Goal: Task Accomplishment & Management: Manage account settings

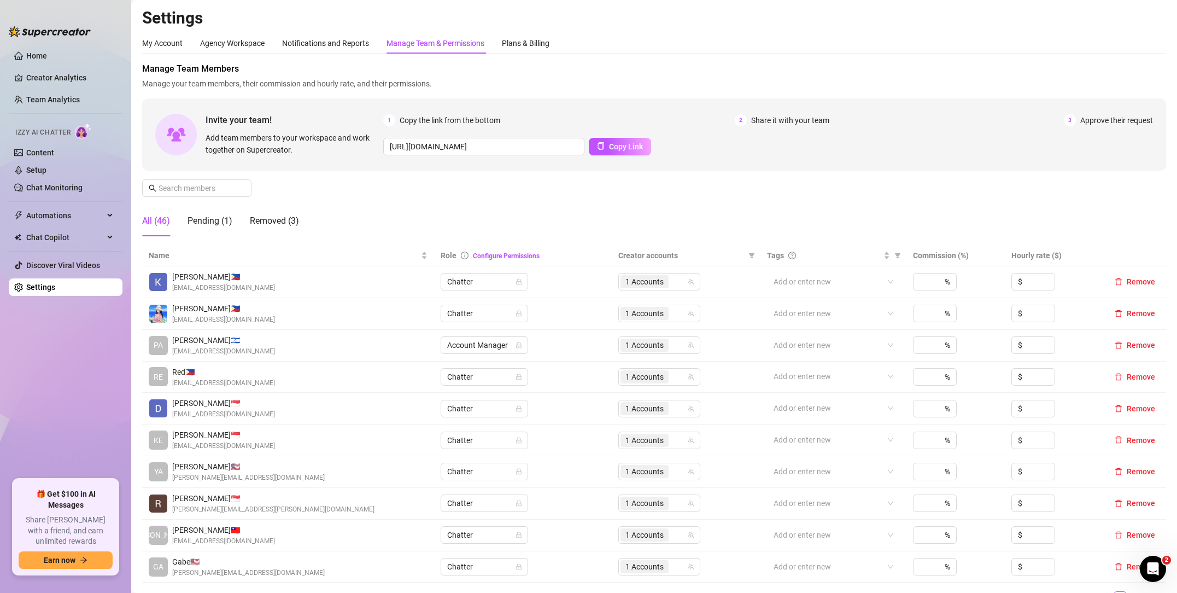
click at [1128, 124] on span "Approve their request" at bounding box center [1117, 120] width 73 height 12
click at [1118, 119] on span "Approve their request" at bounding box center [1117, 120] width 73 height 12
click at [219, 220] on div "Pending (1)" at bounding box center [210, 220] width 45 height 13
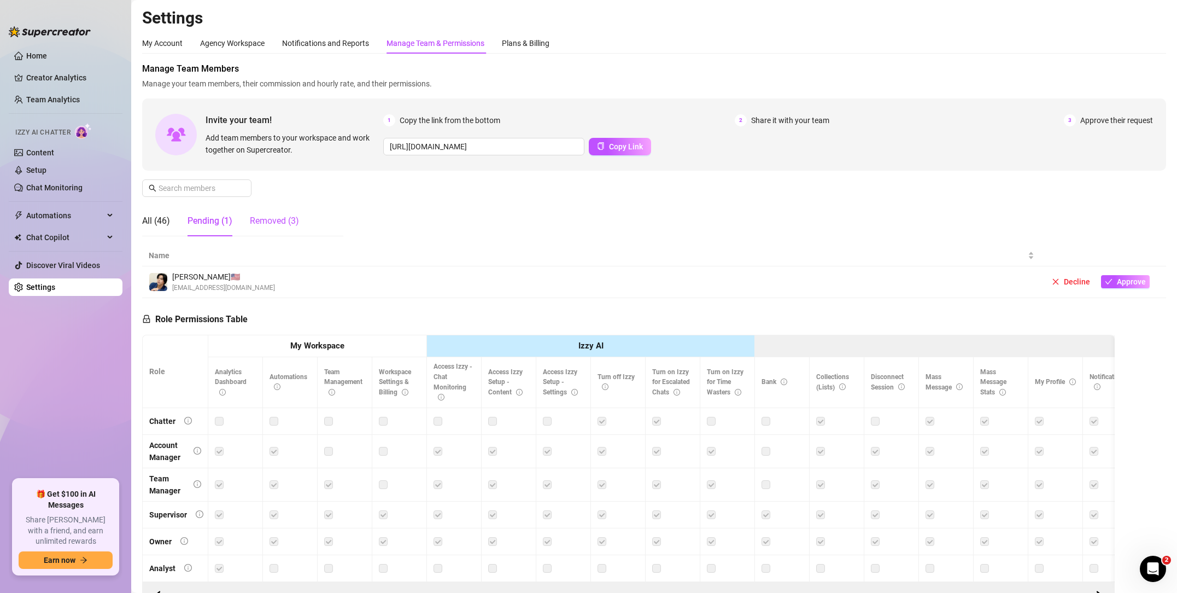
click at [273, 216] on div "Removed (3)" at bounding box center [274, 220] width 49 height 13
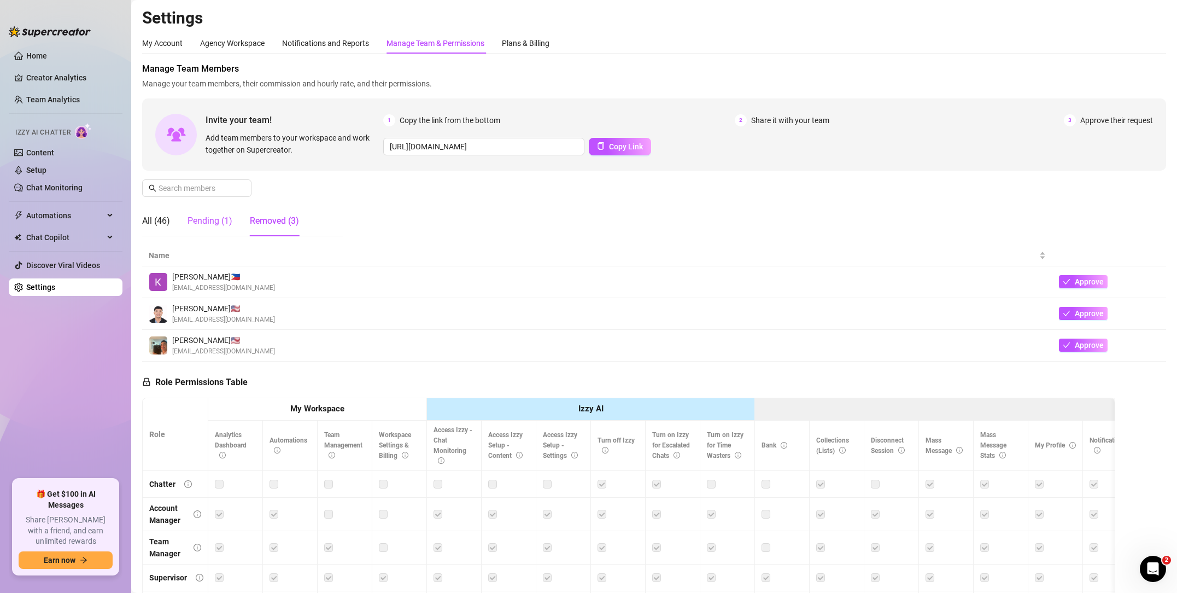
click at [208, 218] on div "Pending (1)" at bounding box center [210, 220] width 45 height 13
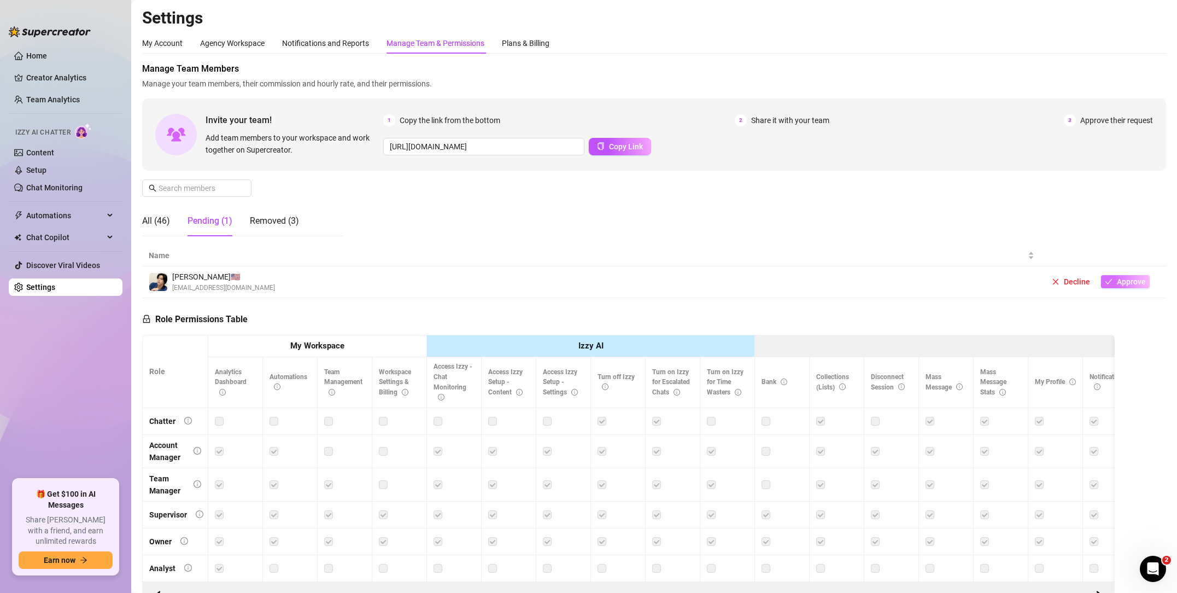
click at [1116, 284] on button "Approve" at bounding box center [1125, 281] width 49 height 13
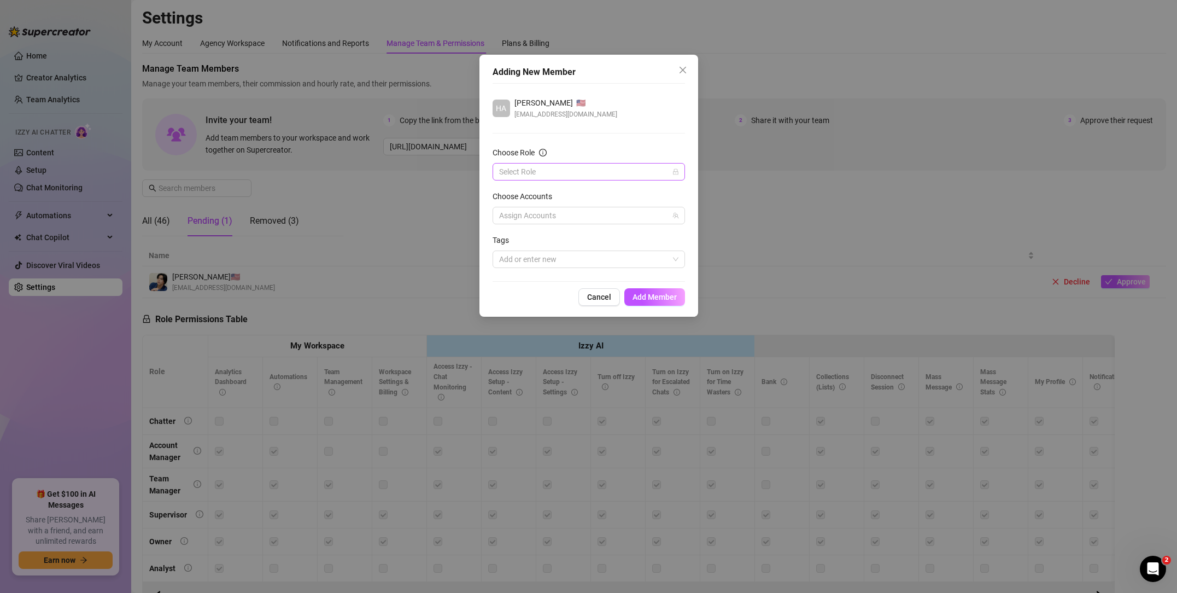
click at [576, 172] on input "Choose Role" at bounding box center [584, 172] width 170 height 16
click at [566, 189] on div "Chatter" at bounding box center [588, 194] width 175 height 12
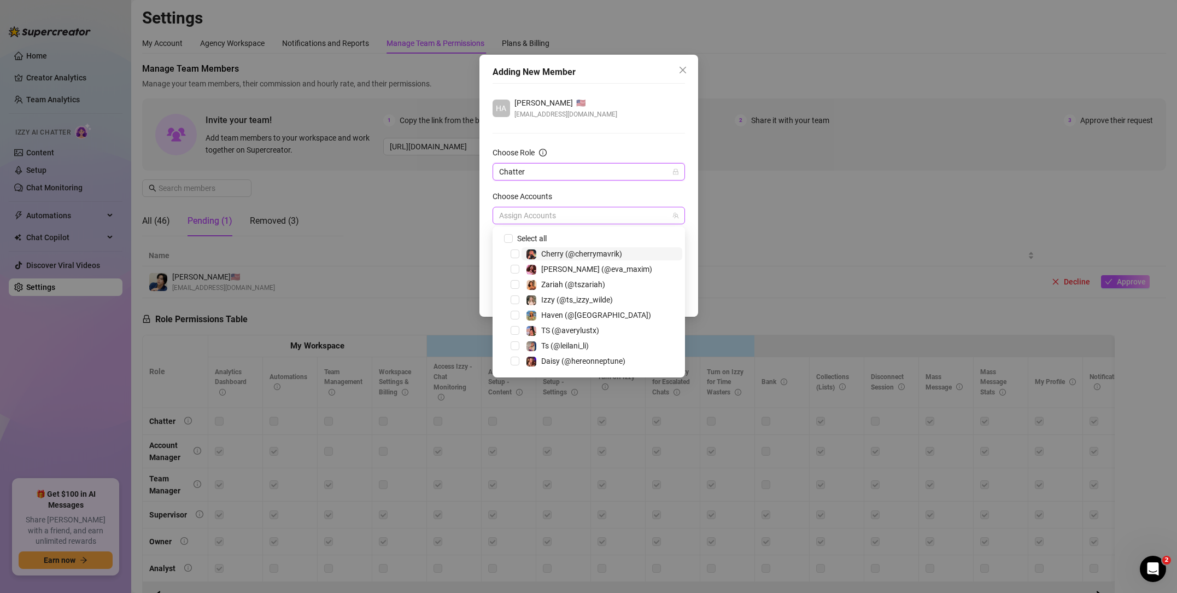
click at [570, 219] on div at bounding box center [583, 215] width 177 height 15
click at [593, 363] on span "TS (@ohitsemmarose)" at bounding box center [579, 363] width 76 height 9
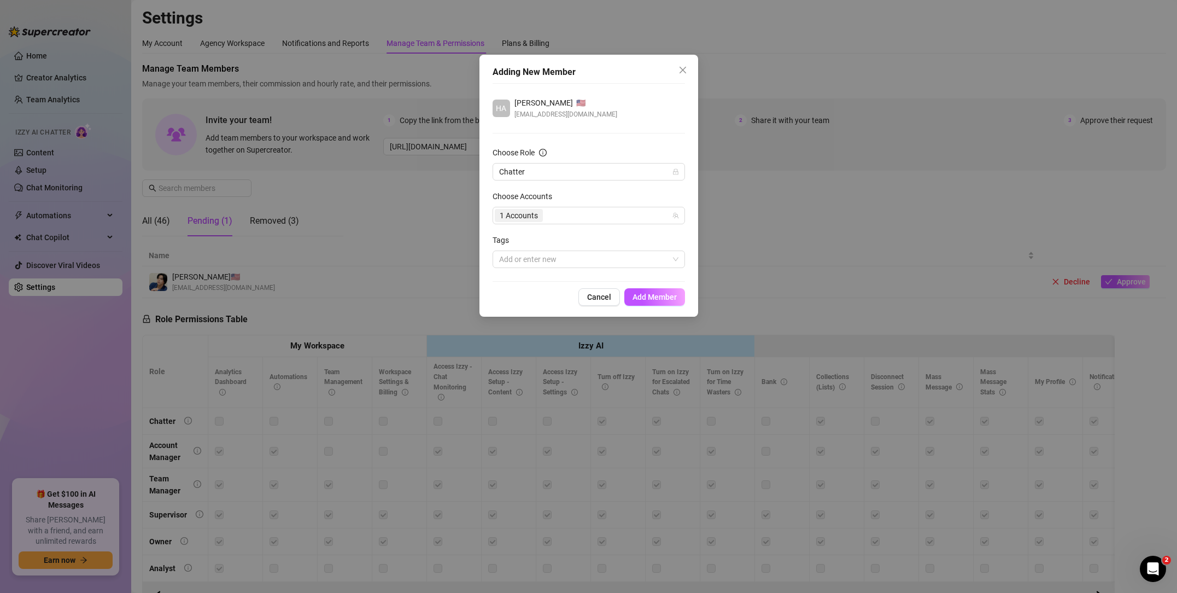
click at [614, 193] on div "Choose Accounts" at bounding box center [589, 198] width 192 height 16
click at [666, 293] on span "Add Member" at bounding box center [655, 297] width 44 height 9
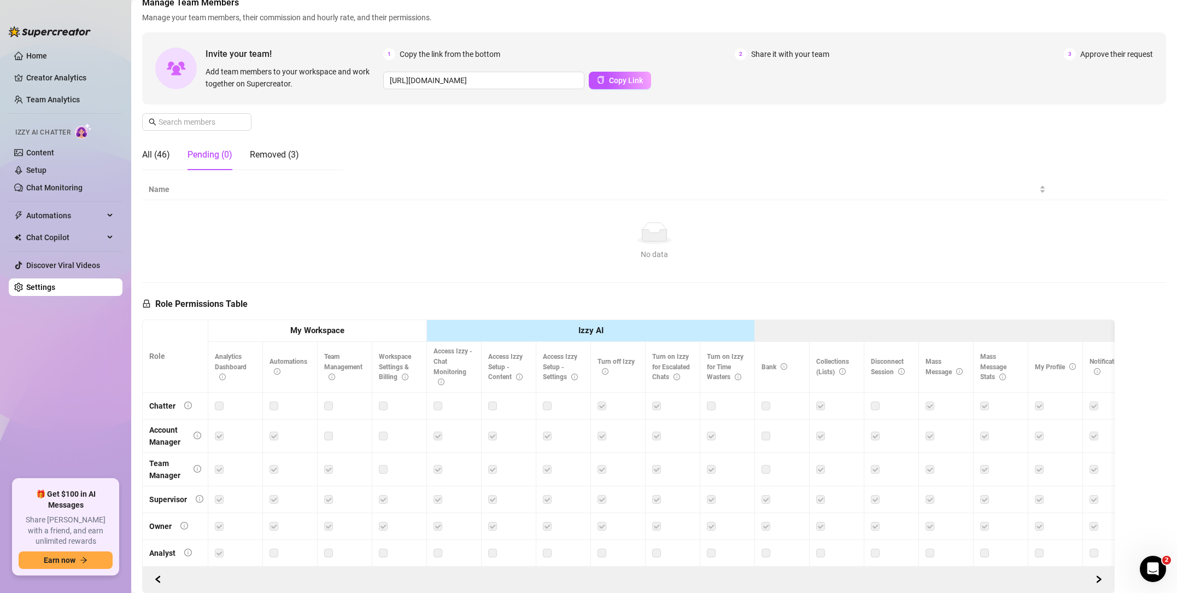
scroll to position [68, 0]
